Goal: Use online tool/utility: Utilize a website feature to perform a specific function

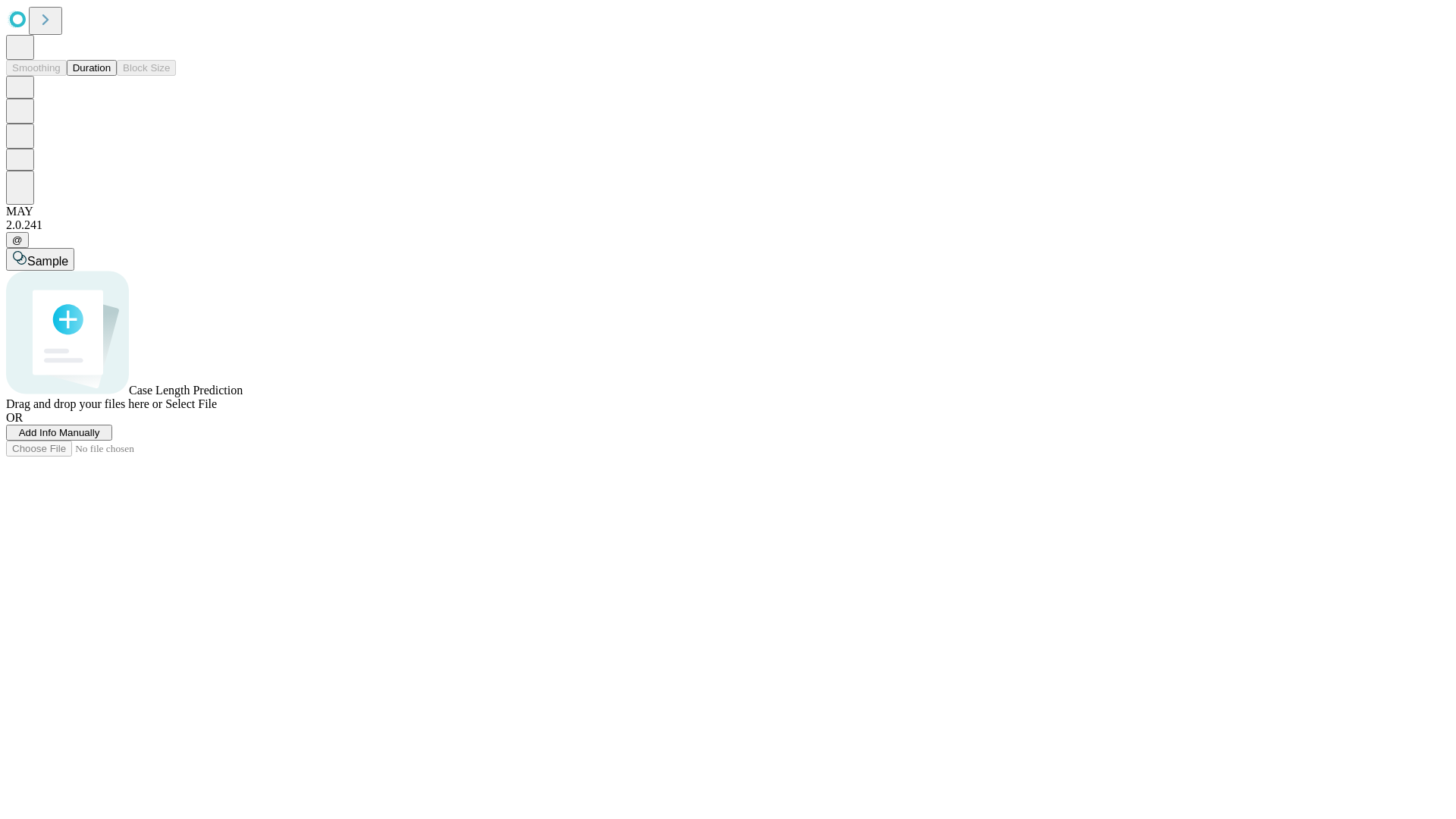
click at [111, 76] on button "Duration" at bounding box center [91, 67] width 50 height 16
click at [100, 439] on span "Add Info Manually" at bounding box center [60, 433] width 81 height 12
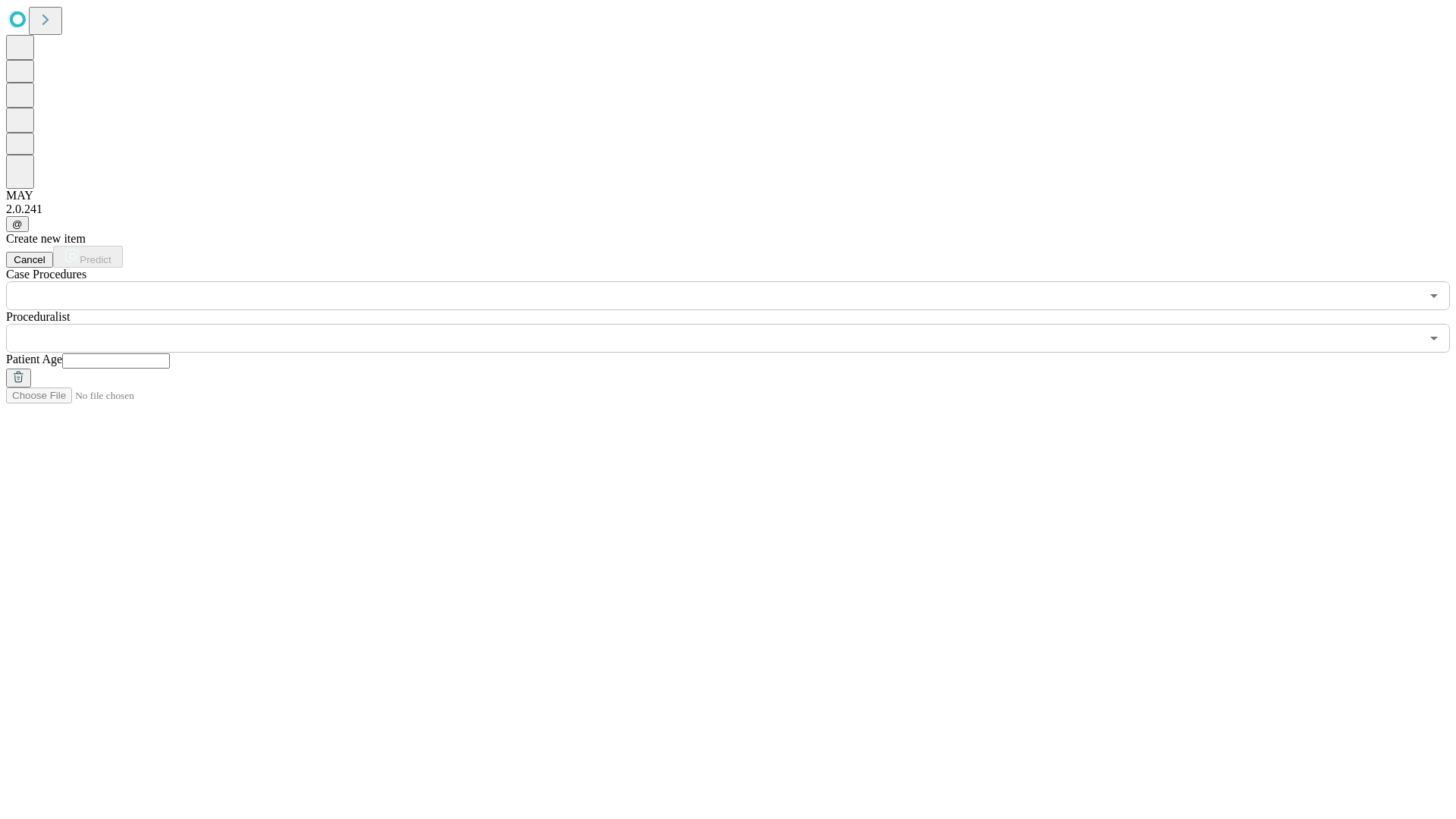
click at [170, 353] on input "text" at bounding box center [116, 360] width 108 height 15
type input "**"
click at [739, 324] on input "text" at bounding box center [713, 338] width 1414 height 29
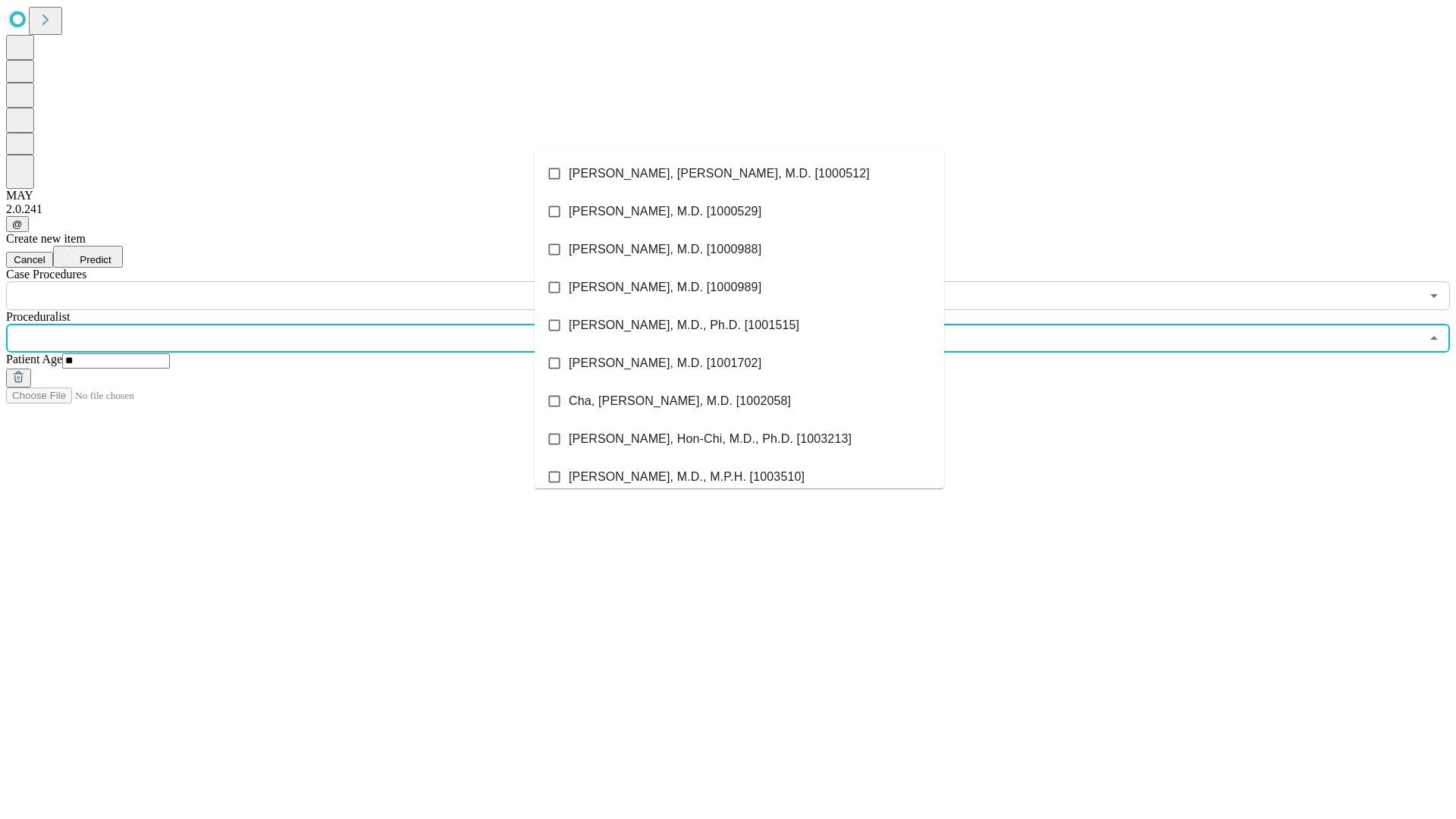
click at [740, 174] on li "[PERSON_NAME], [PERSON_NAME], M.D. [1000512]" at bounding box center [739, 174] width 410 height 38
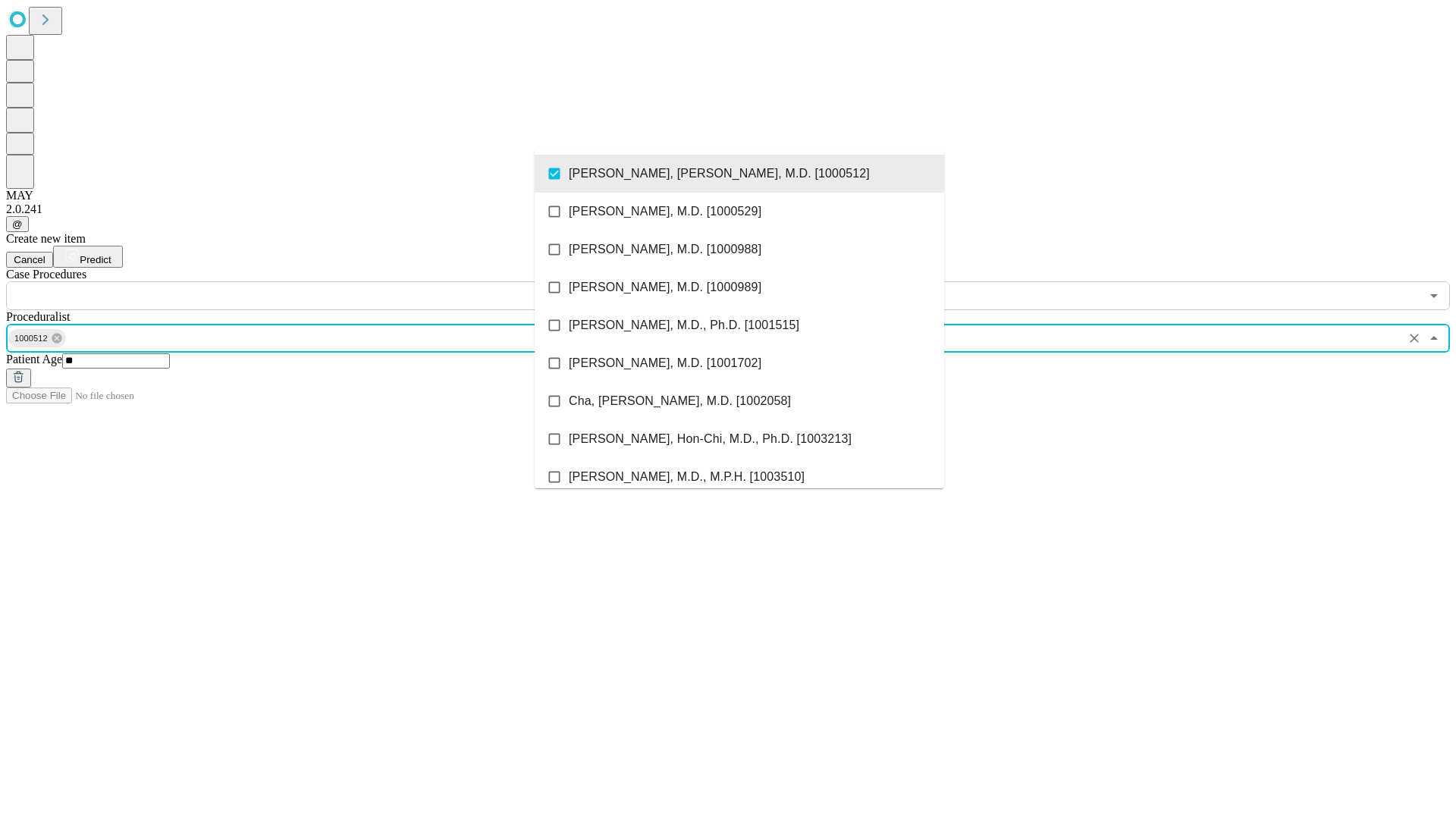
click at [318, 282] on input "text" at bounding box center [713, 296] width 1414 height 29
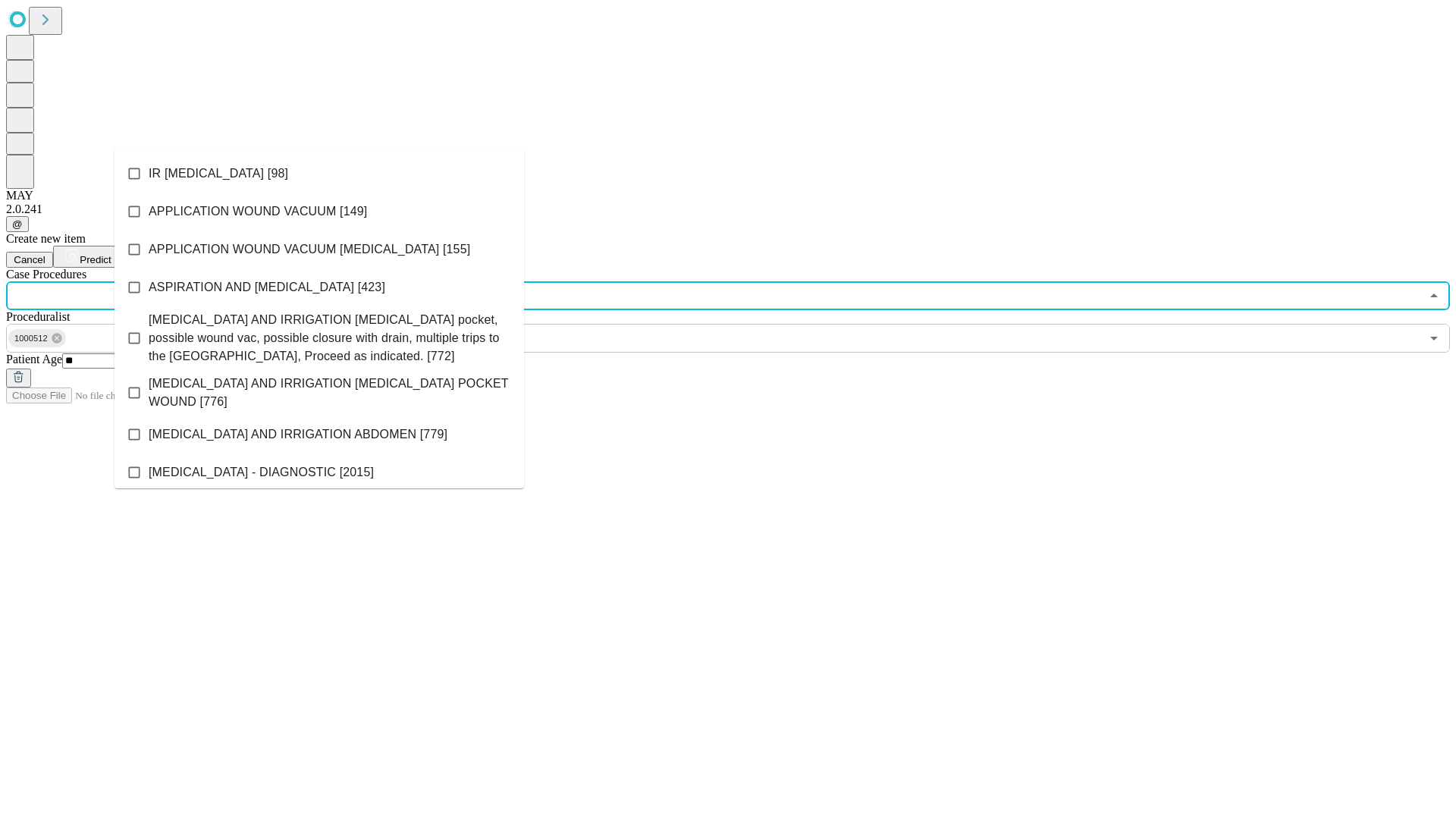
click at [319, 174] on li "IR [MEDICAL_DATA] [98]" at bounding box center [319, 174] width 410 height 38
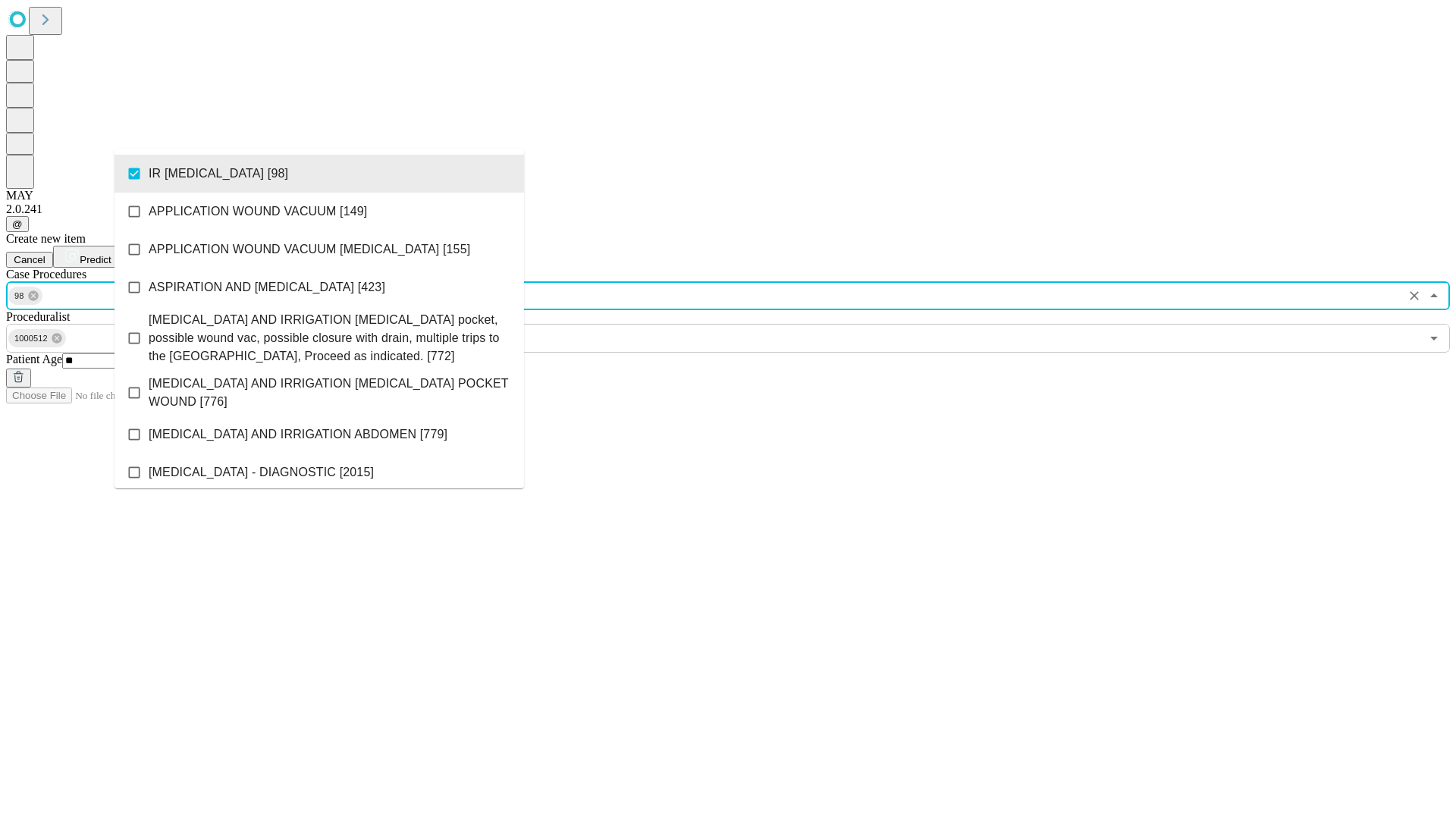
click at [111, 254] on span "Predict" at bounding box center [95, 260] width 31 height 12
